Goal: Information Seeking & Learning: Learn about a topic

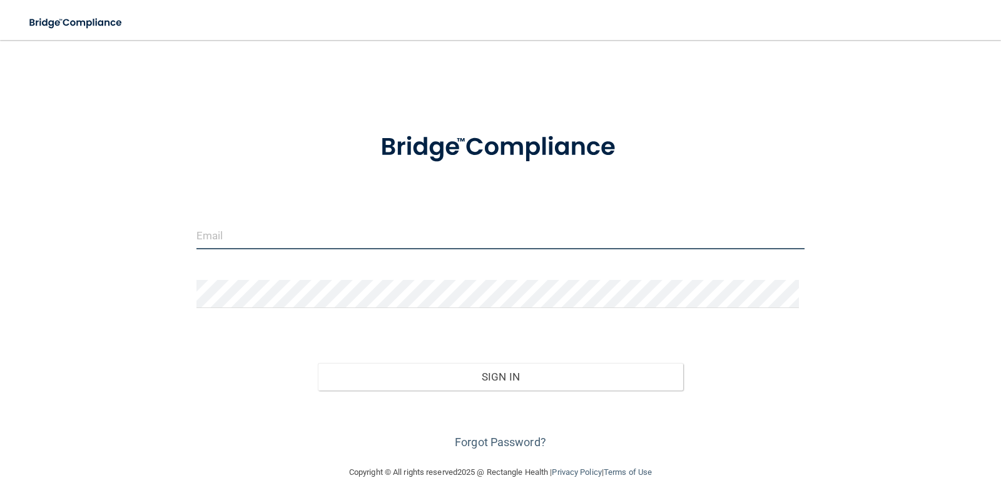
click at [209, 232] on input "email" at bounding box center [500, 235] width 609 height 28
click at [301, 235] on input "[EMAIL_ADDRESS][DOMAIN_NAME]" at bounding box center [500, 235] width 609 height 28
type input "[EMAIL_ADDRESS][DOMAIN_NAME]"
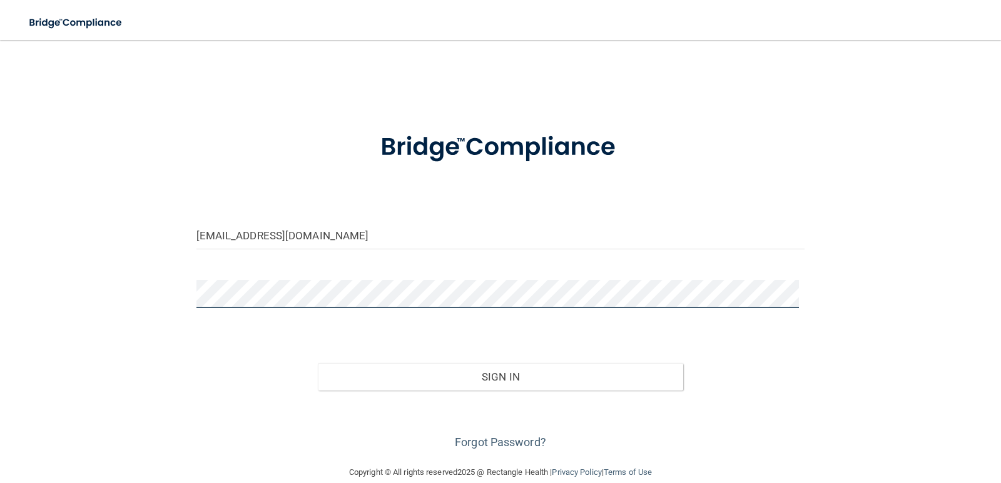
click at [318, 363] on button "Sign In" at bounding box center [500, 377] width 365 height 28
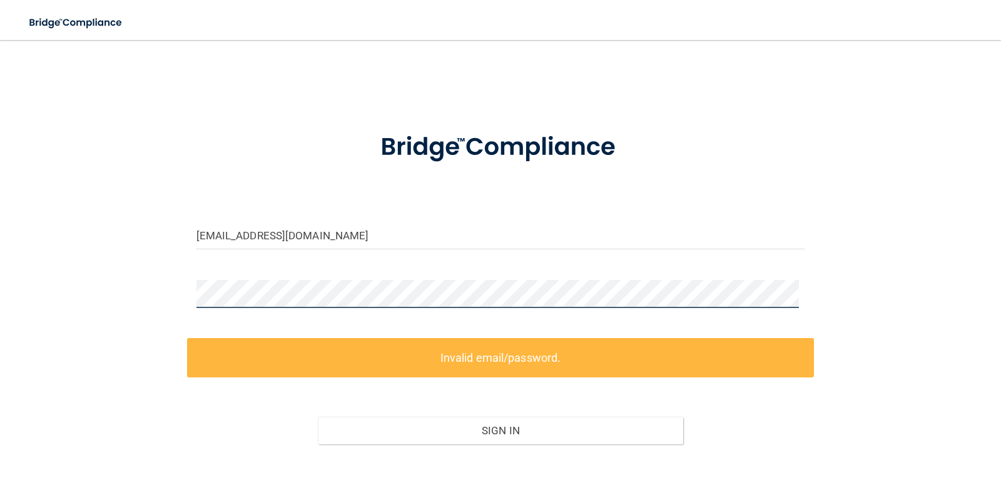
click at [151, 294] on div "[EMAIL_ADDRESS][DOMAIN_NAME] Invalid email/password. You don't have permission …" at bounding box center [500, 280] width 951 height 454
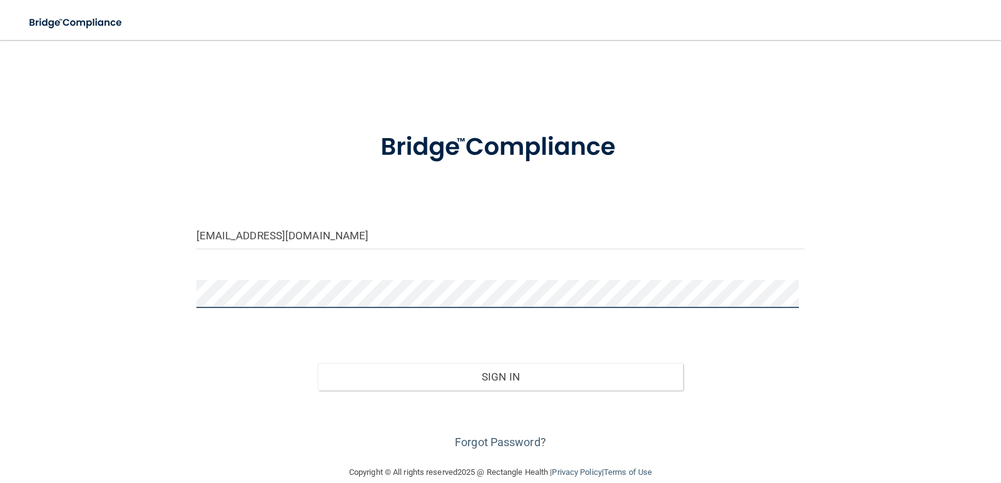
click at [318, 363] on button "Sign In" at bounding box center [500, 377] width 365 height 28
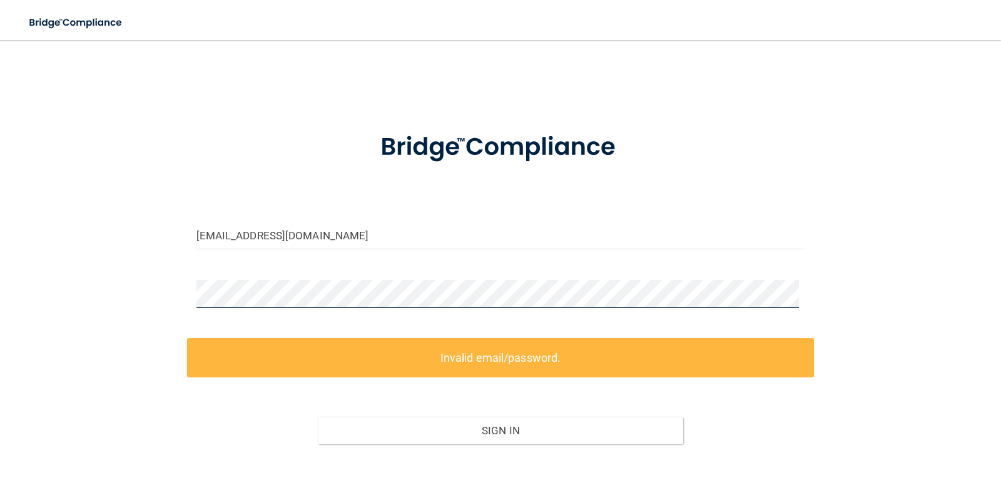
click at [156, 279] on div "[EMAIL_ADDRESS][DOMAIN_NAME] Invalid email/password. You don't have permission …" at bounding box center [500, 280] width 951 height 454
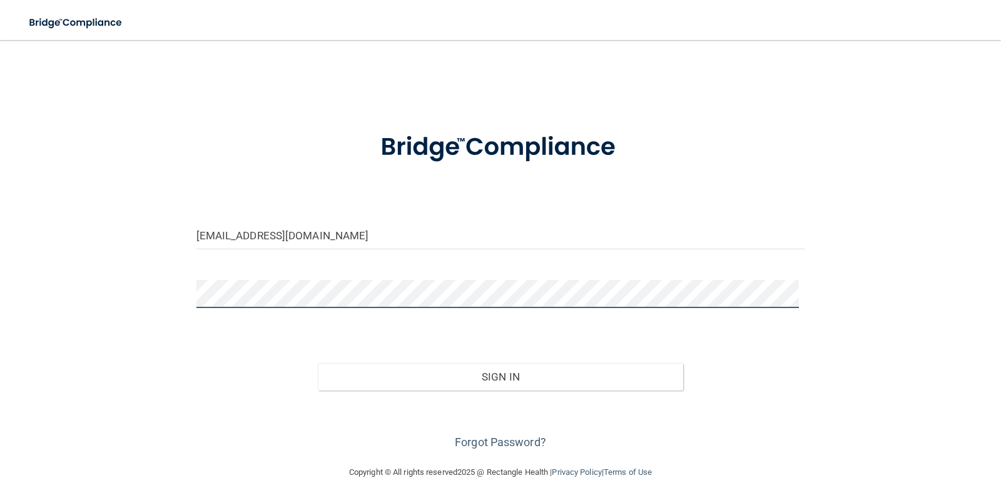
click at [318, 363] on button "Sign In" at bounding box center [500, 377] width 365 height 28
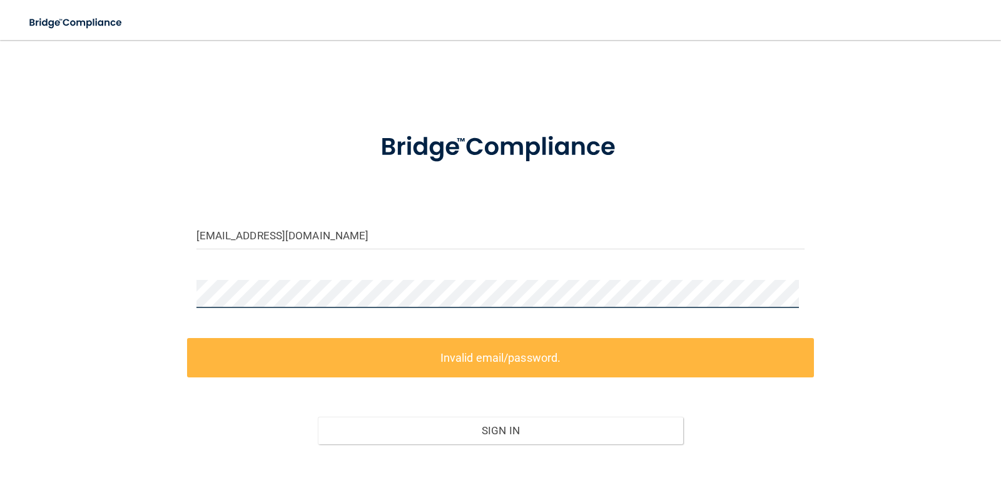
click at [144, 288] on div "[EMAIL_ADDRESS][DOMAIN_NAME] Invalid email/password. You don't have permission …" at bounding box center [500, 280] width 951 height 454
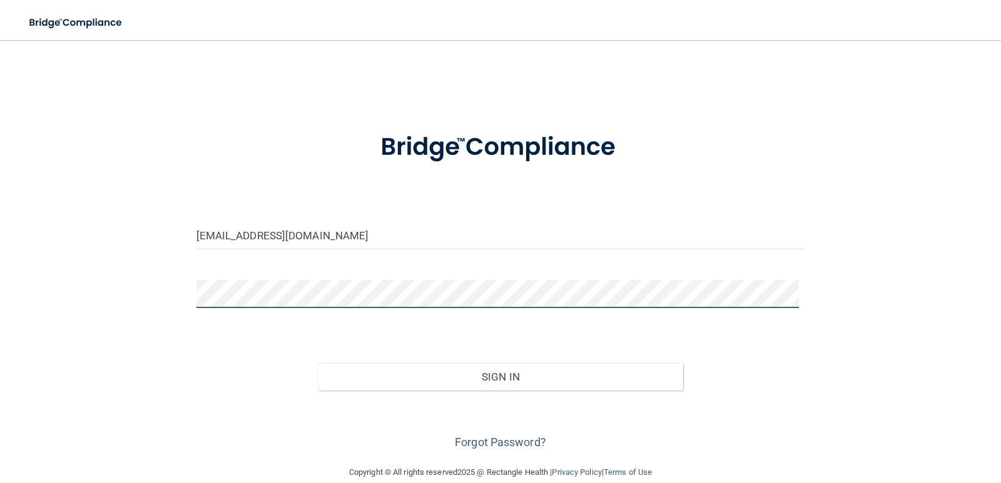
click at [318, 363] on button "Sign In" at bounding box center [500, 377] width 365 height 28
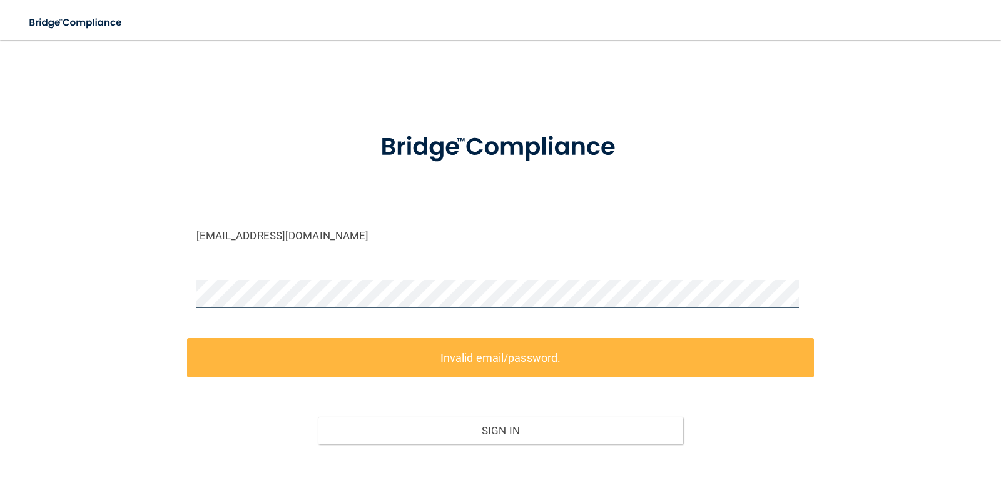
click at [37, 298] on div "[EMAIL_ADDRESS][DOMAIN_NAME] Invalid email/password. You don't have permission …" at bounding box center [500, 280] width 951 height 454
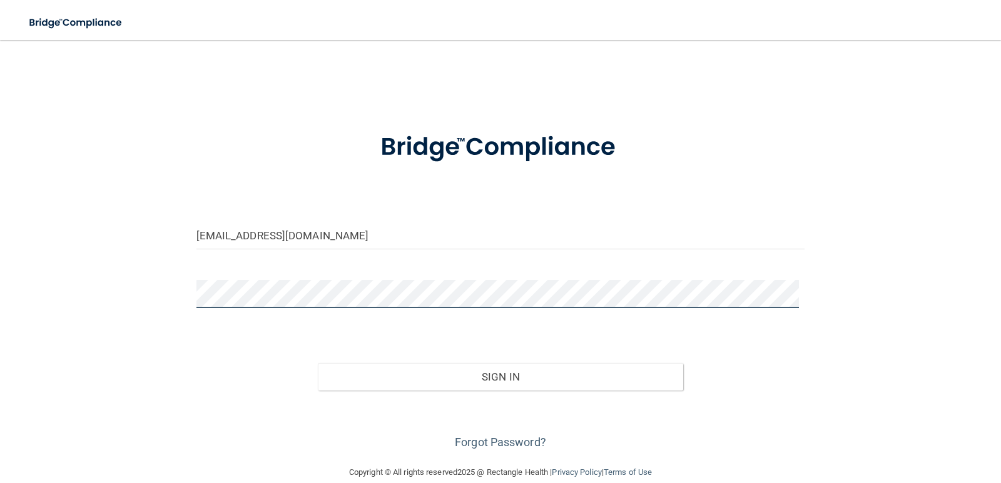
click at [318, 363] on button "Sign In" at bounding box center [500, 377] width 365 height 28
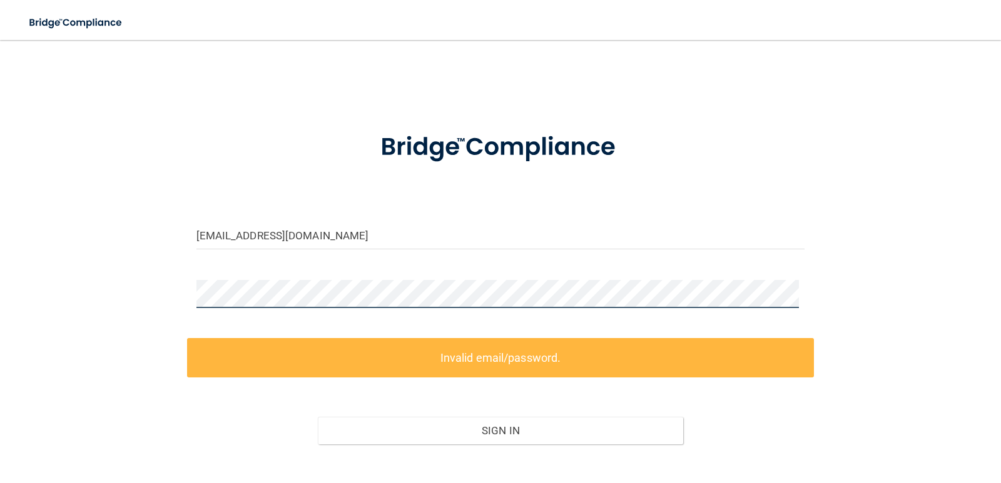
click at [175, 295] on div "[EMAIL_ADDRESS][DOMAIN_NAME] Invalid email/password. You don't have permission …" at bounding box center [500, 280] width 951 height 454
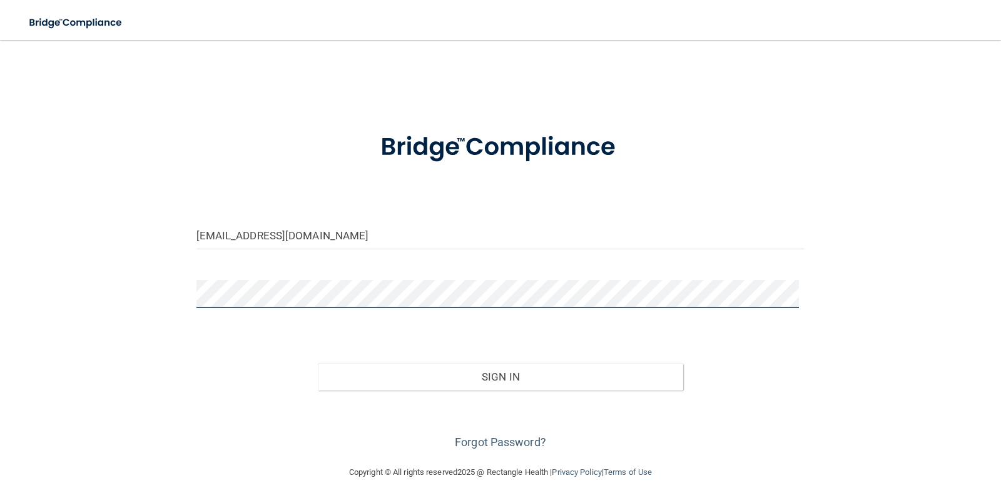
click at [318, 363] on button "Sign In" at bounding box center [500, 377] width 365 height 28
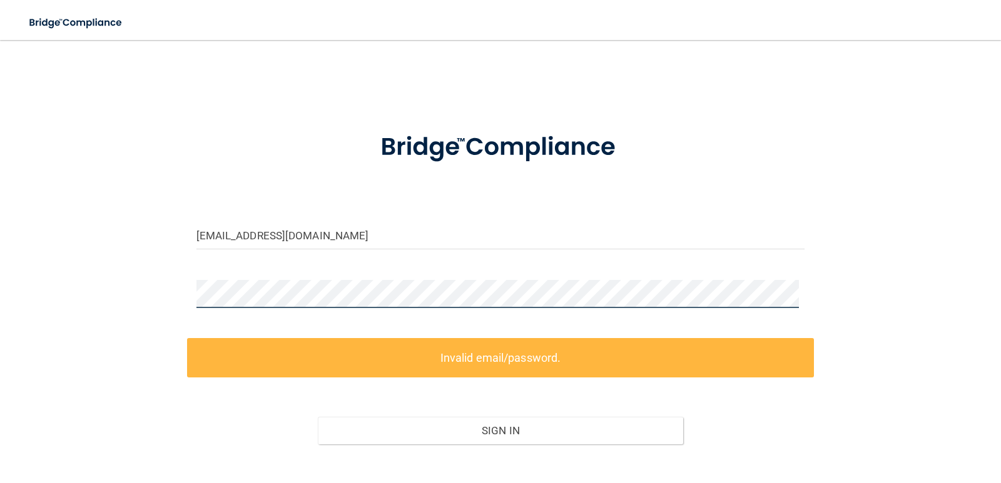
click at [81, 293] on div "[EMAIL_ADDRESS][DOMAIN_NAME] Invalid email/password. You don't have permission …" at bounding box center [500, 280] width 951 height 454
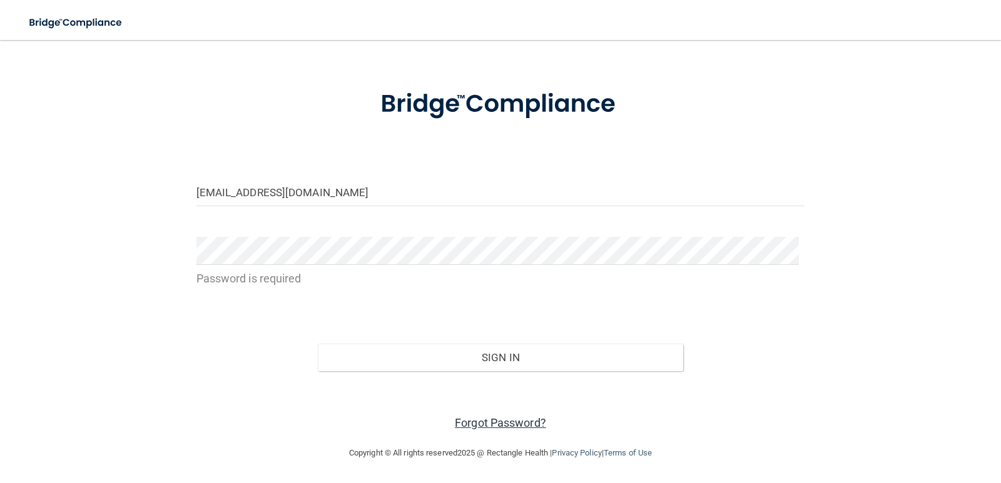
click at [532, 426] on link "Forgot Password?" at bounding box center [500, 423] width 91 height 13
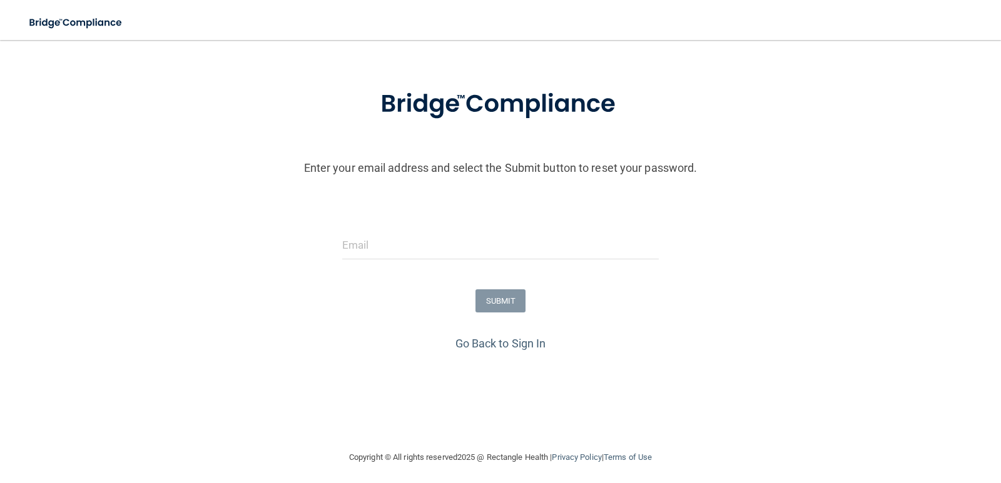
scroll to position [48, 0]
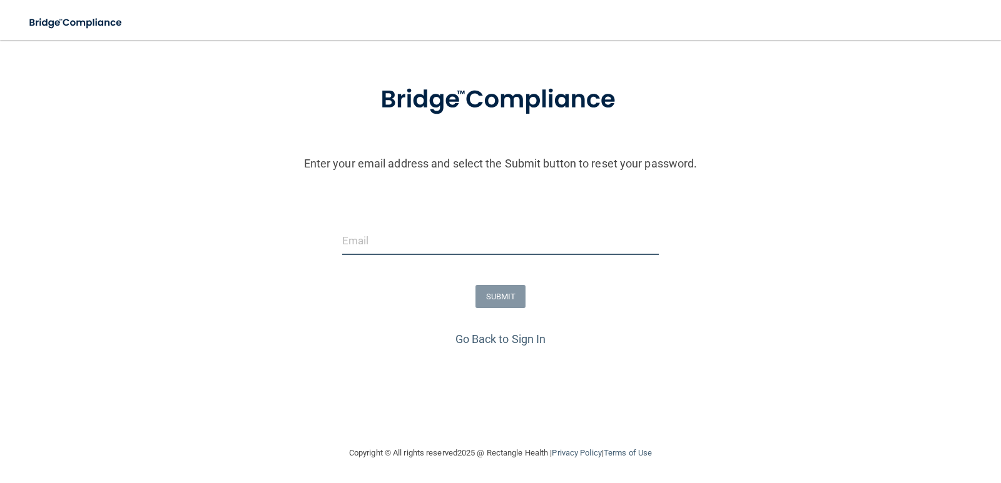
click at [406, 236] on input "email" at bounding box center [500, 241] width 317 height 28
type input "[EMAIL_ADDRESS][DOMAIN_NAME]"
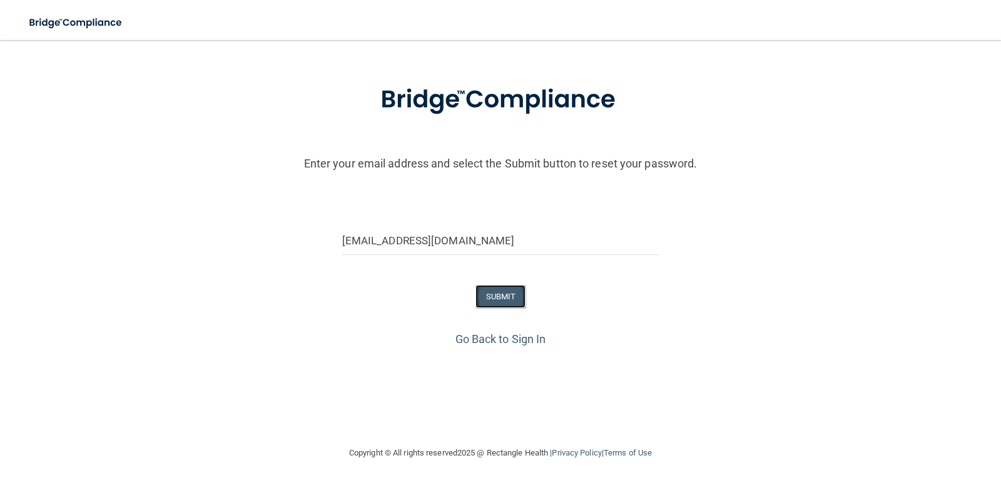
click at [475, 298] on button "SUBMIT" at bounding box center [500, 296] width 51 height 23
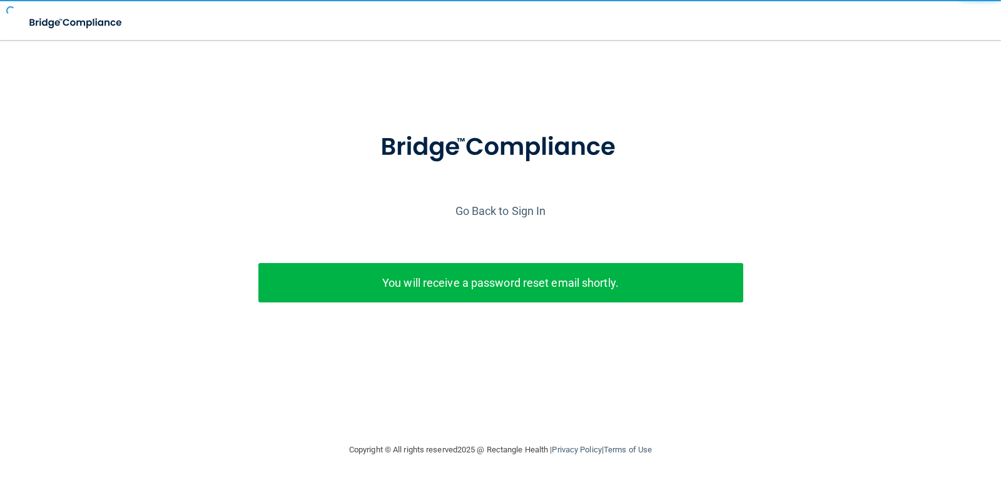
scroll to position [0, 0]
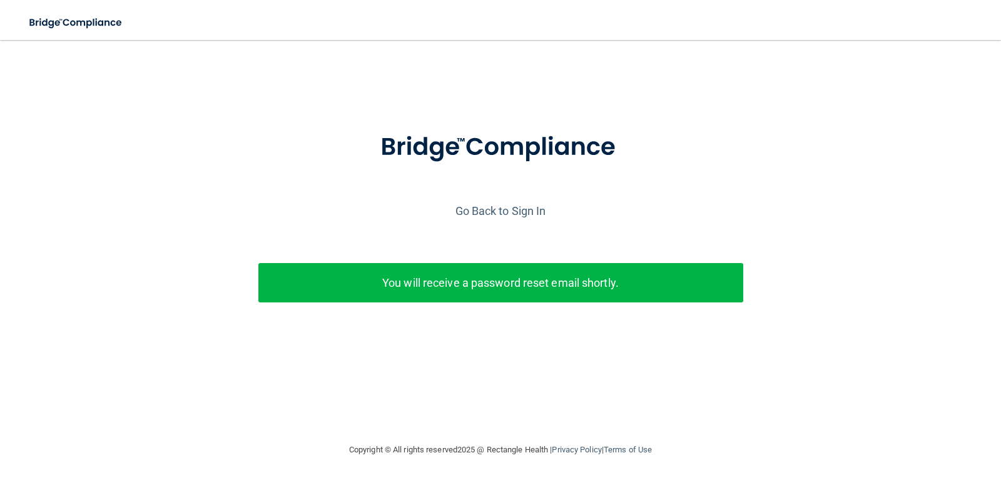
click at [476, 280] on p "You will receive a password reset email shortly." at bounding box center [501, 283] width 466 height 21
click at [472, 214] on link "Go Back to Sign In" at bounding box center [500, 211] width 91 height 13
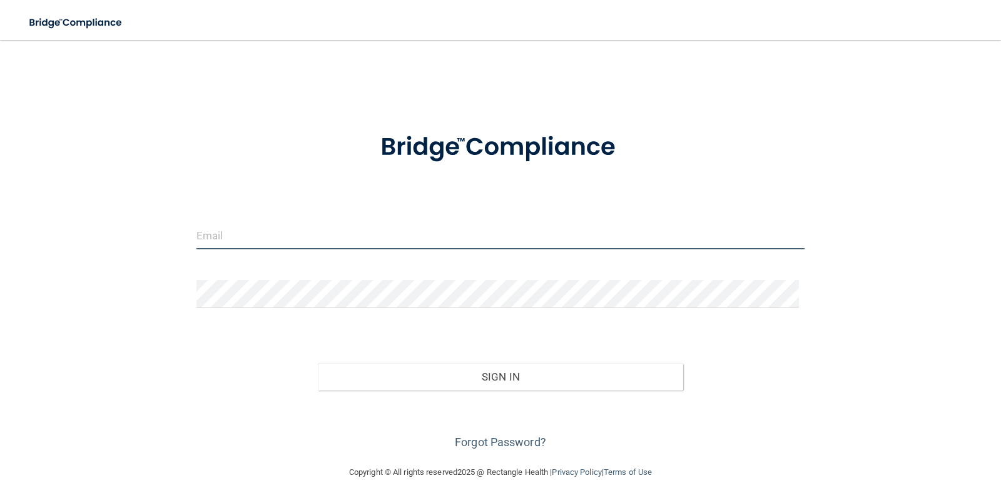
click at [422, 238] on input "email" at bounding box center [500, 235] width 609 height 28
type input "[EMAIL_ADDRESS][DOMAIN_NAME]"
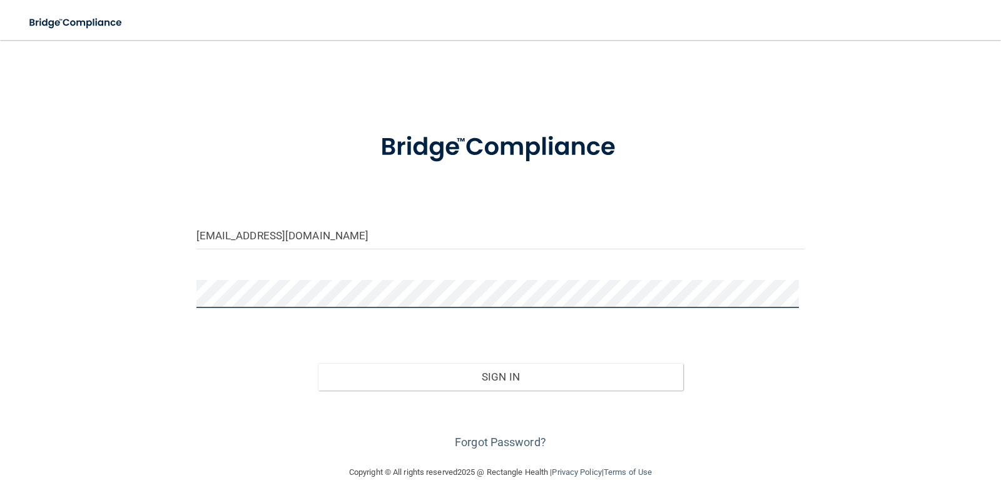
click at [318, 363] on button "Sign In" at bounding box center [500, 377] width 365 height 28
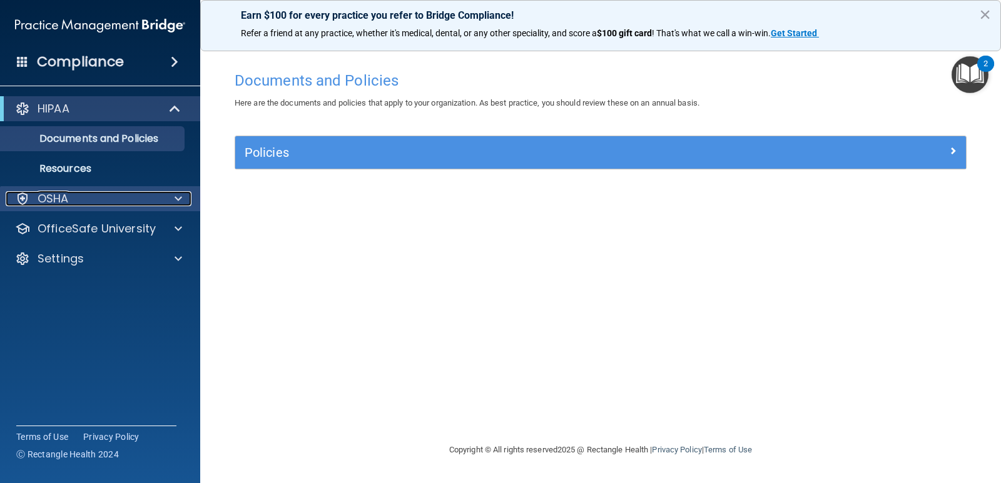
click at [71, 204] on div "OSHA" at bounding box center [83, 198] width 155 height 15
click at [118, 201] on div "OSHA" at bounding box center [83, 198] width 155 height 15
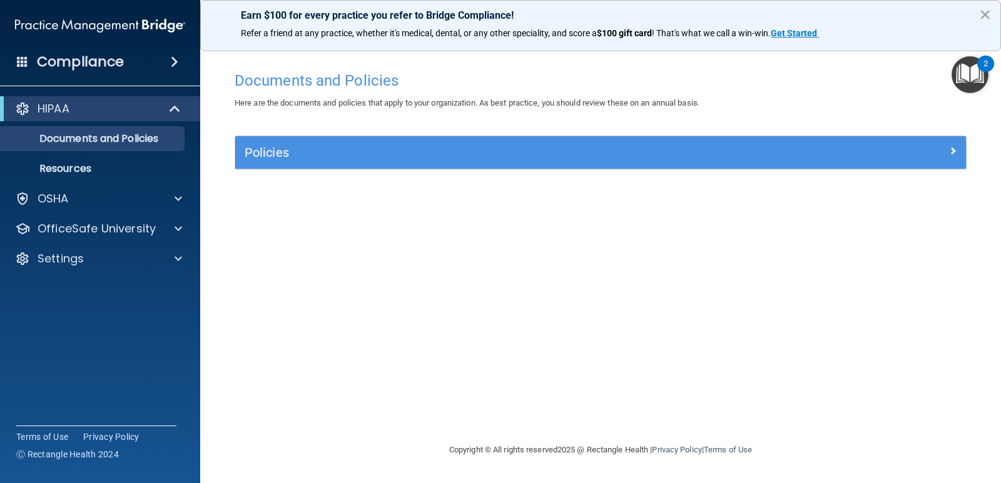
click at [166, 117] on div "HIPAA" at bounding box center [100, 108] width 200 height 25
click at [138, 227] on p "OfficeSafe University" at bounding box center [97, 228] width 118 height 15
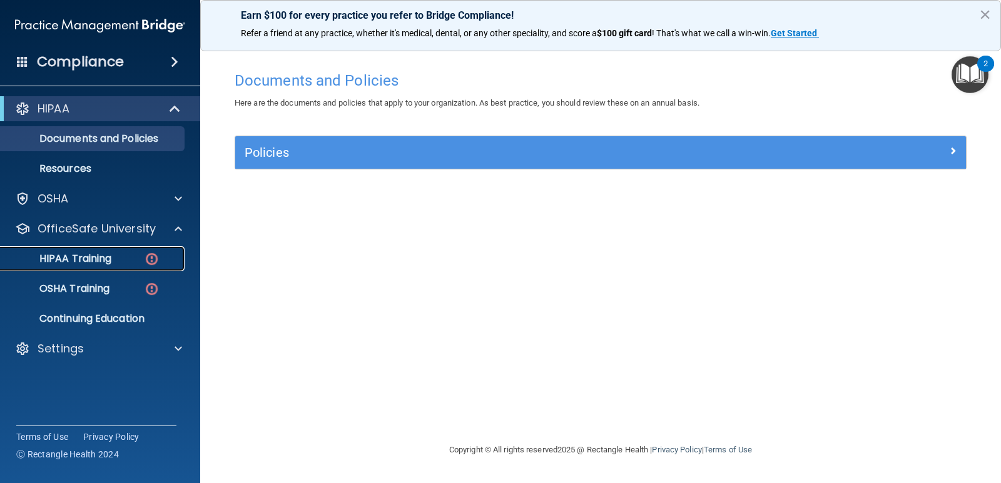
click at [105, 259] on p "HIPAA Training" at bounding box center [59, 259] width 103 height 13
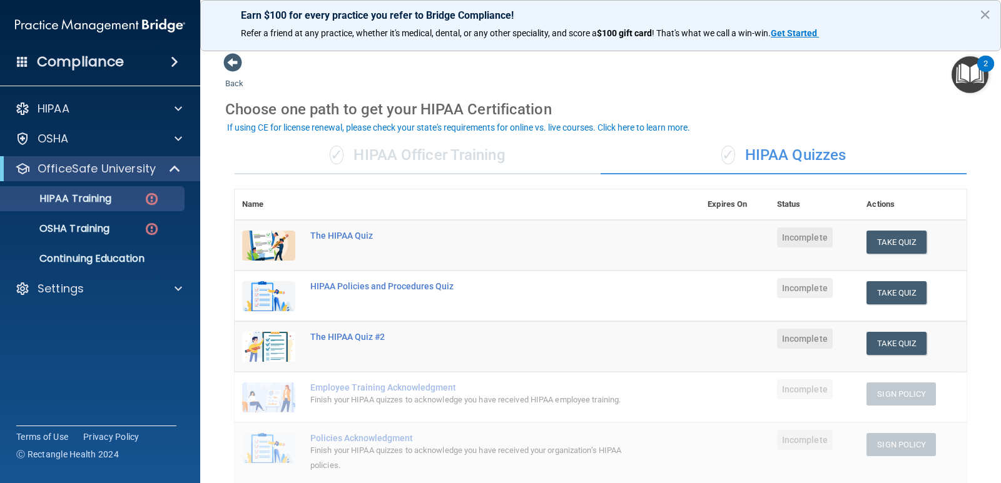
click at [412, 161] on div "✓ HIPAA Officer Training" at bounding box center [418, 156] width 366 height 38
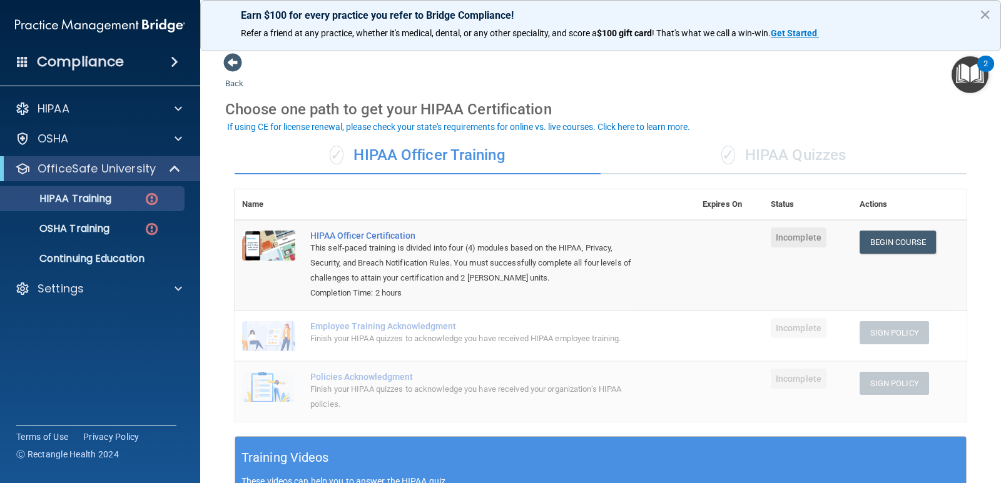
scroll to position [63, 0]
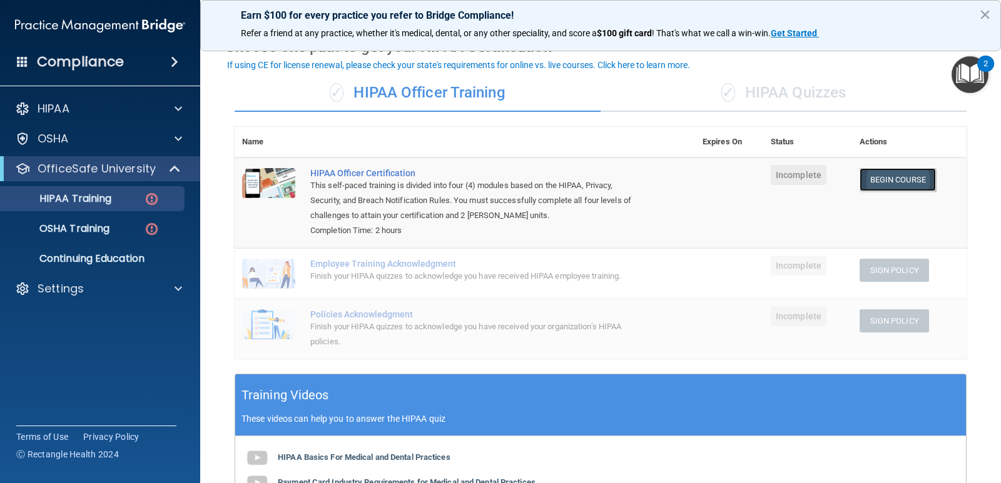
click at [863, 185] on link "Begin Course" at bounding box center [897, 179] width 76 height 23
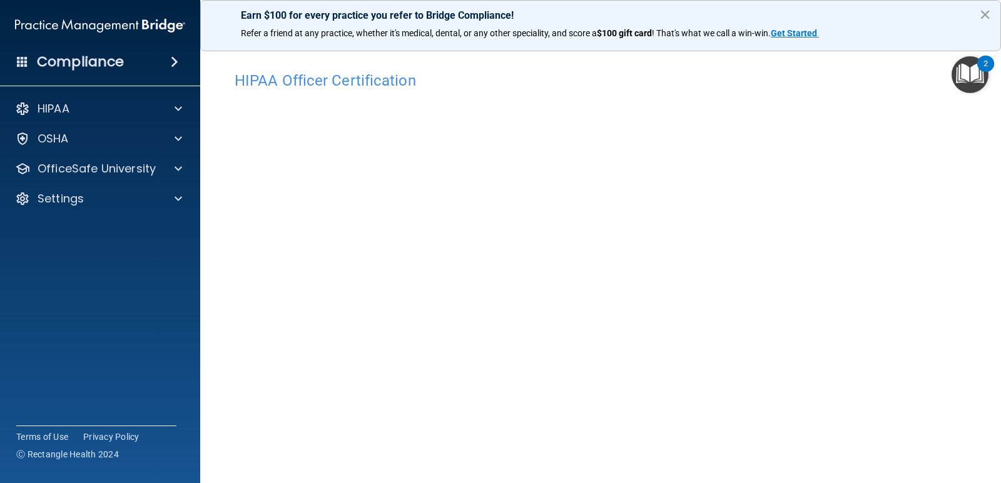
drag, startPoint x: 675, startPoint y: 66, endPoint x: 690, endPoint y: 84, distance: 23.5
click at [675, 66] on div "HIPAA Officer Certification" at bounding box center [600, 80] width 751 height 31
click at [982, 14] on button "×" at bounding box center [985, 14] width 12 height 20
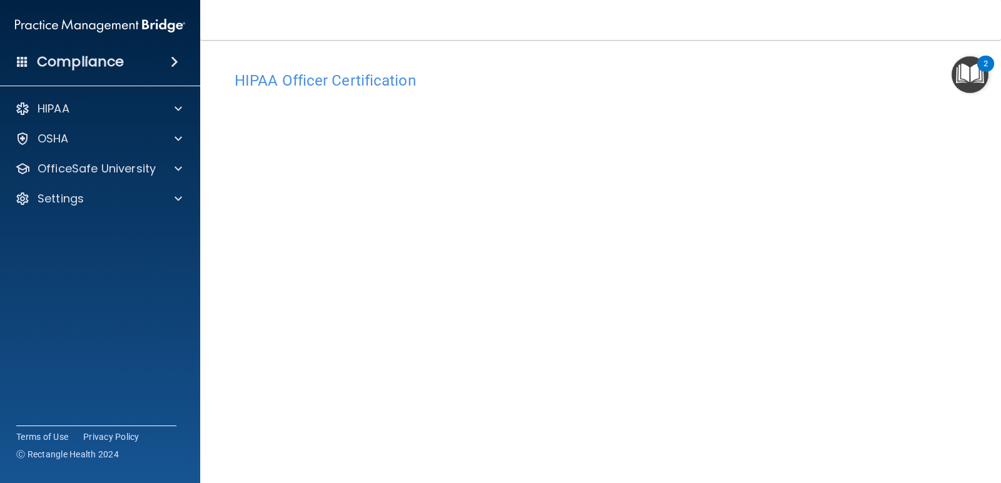
click at [986, 64] on div "2" at bounding box center [985, 72] width 4 height 16
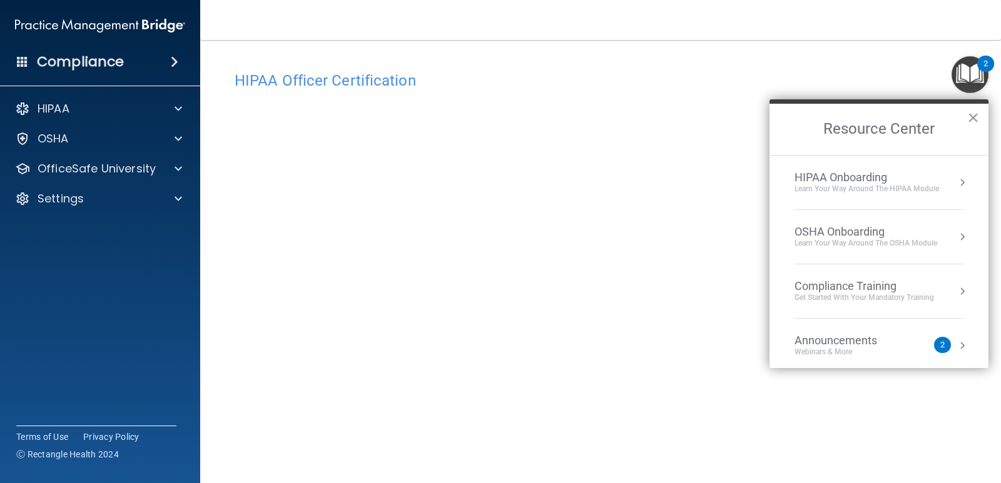
click at [968, 120] on button "×" at bounding box center [973, 118] width 12 height 20
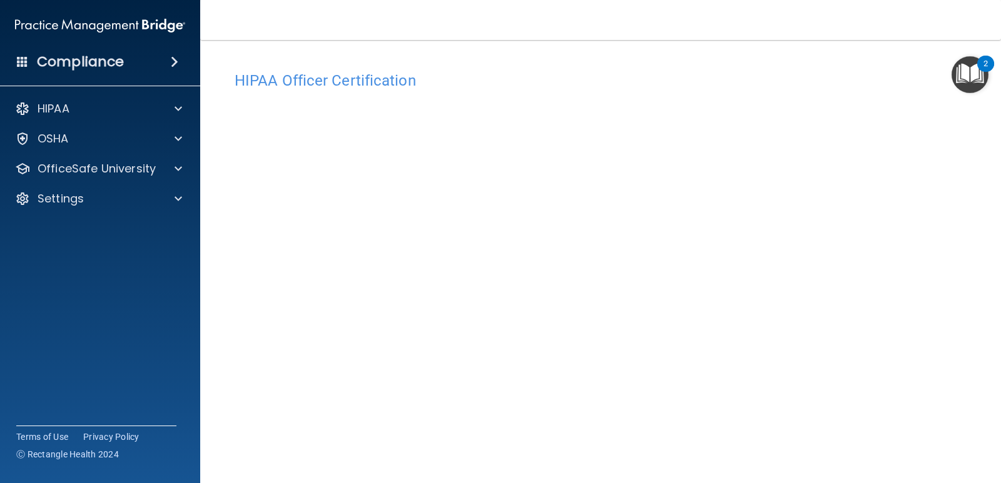
click at [973, 84] on img "Open Resource Center, 2 new notifications" at bounding box center [969, 74] width 37 height 37
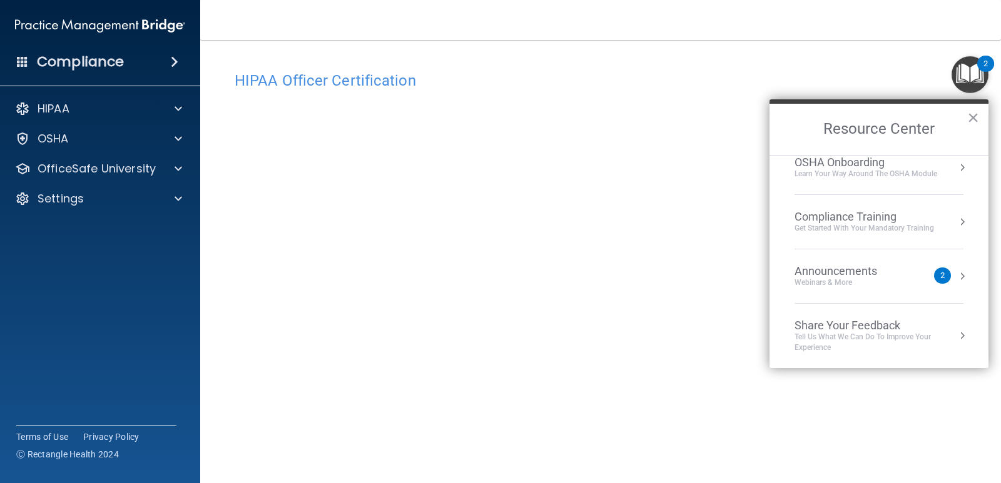
scroll to position [70, 0]
click at [901, 260] on li "Announcements Webinars & More 2" at bounding box center [878, 276] width 169 height 54
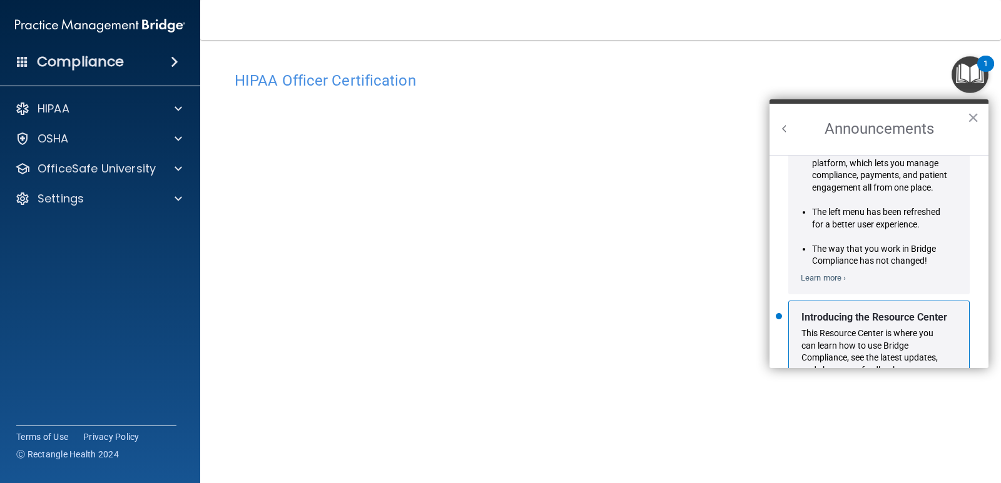
scroll to position [0, 0]
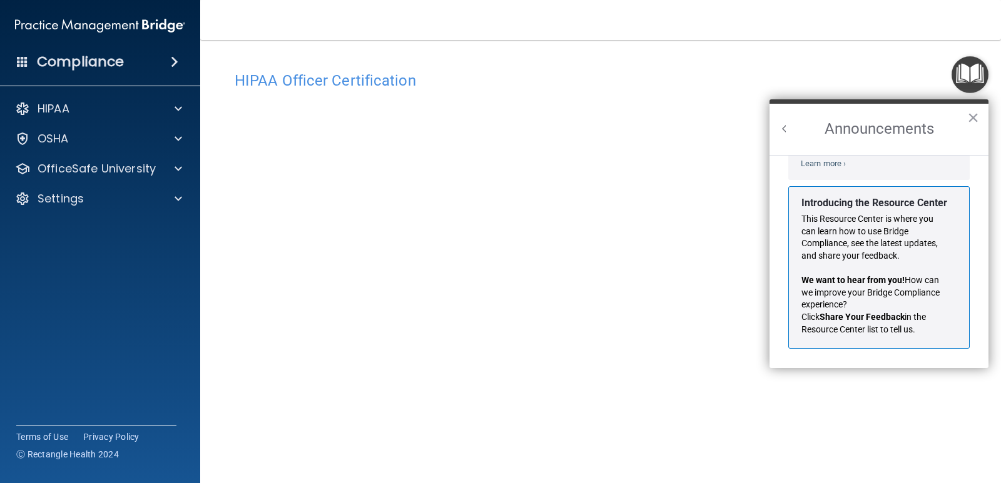
click at [966, 78] on img "Open Resource Center" at bounding box center [969, 74] width 37 height 37
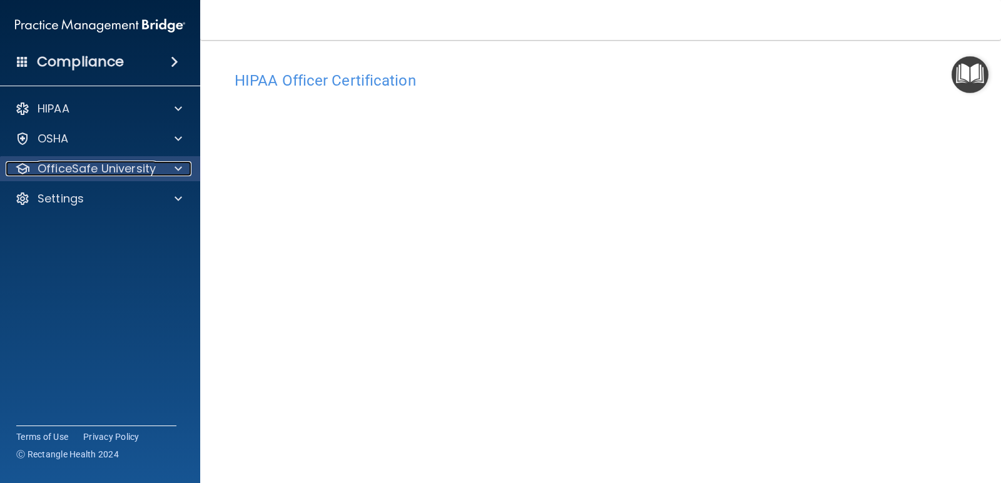
click at [164, 161] on div at bounding box center [176, 168] width 31 height 15
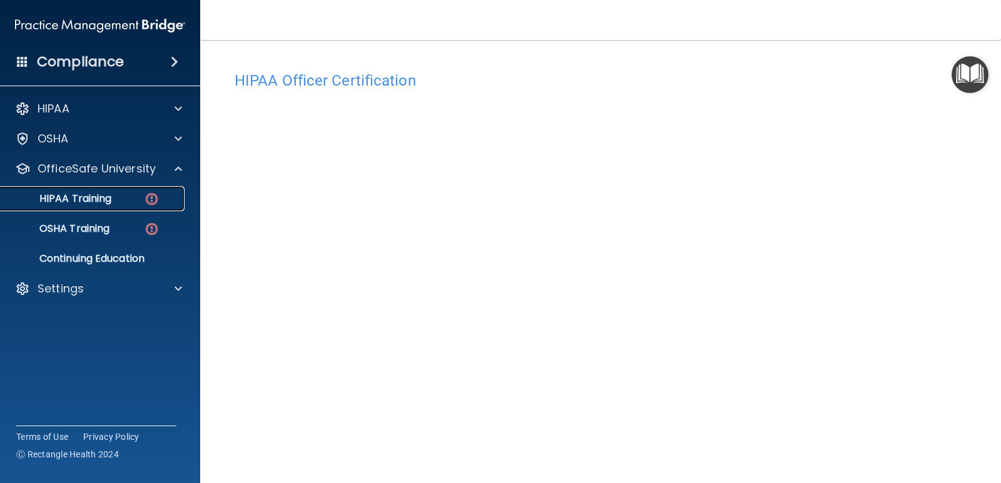
click at [102, 188] on link "HIPAA Training" at bounding box center [85, 198] width 197 height 25
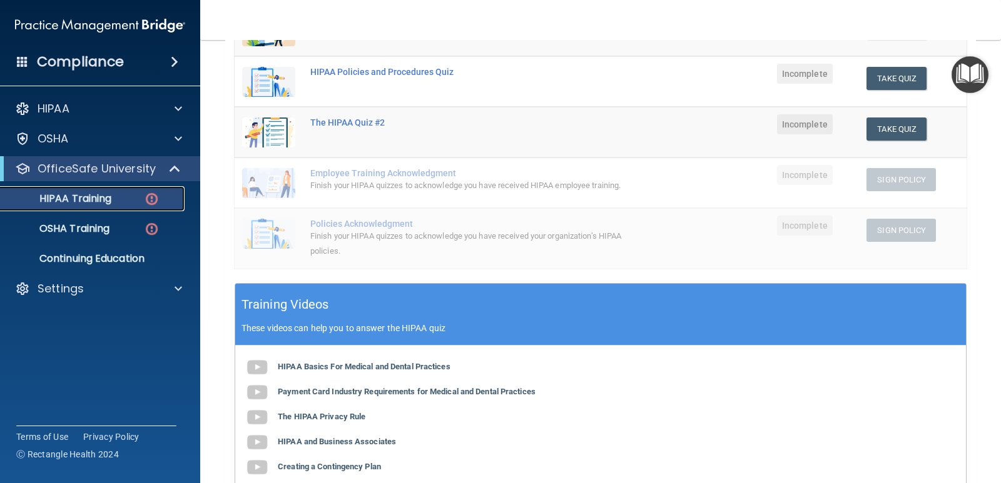
scroll to position [91, 0]
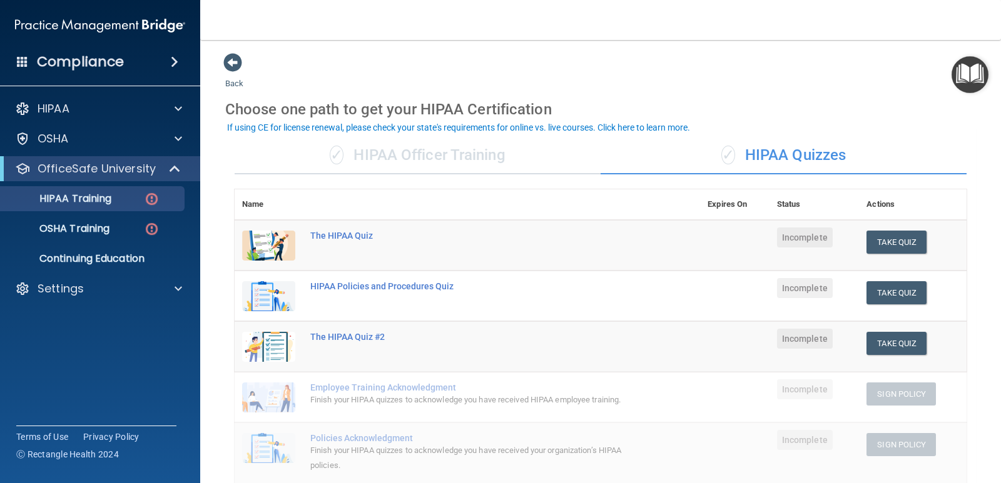
click at [427, 153] on div "✓ HIPAA Officer Training" at bounding box center [418, 156] width 366 height 38
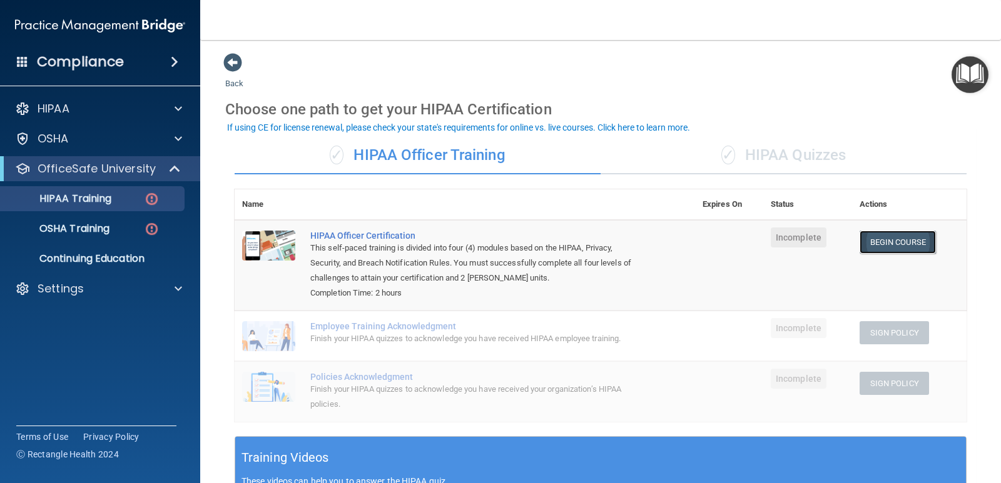
click at [889, 242] on link "Begin Course" at bounding box center [897, 242] width 76 height 23
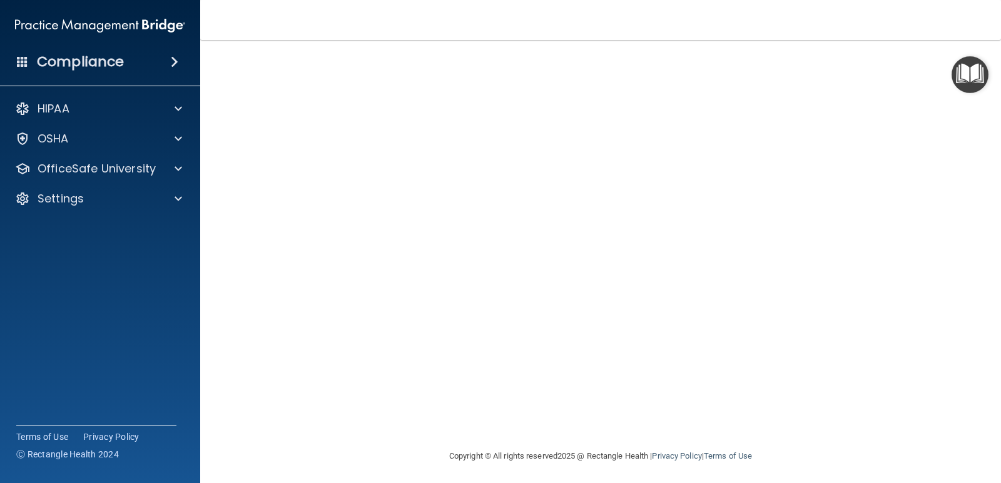
scroll to position [74, 0]
